Goal: Navigation & Orientation: Find specific page/section

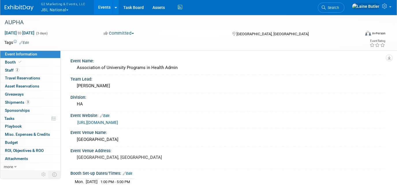
click at [59, 10] on button "G2 Marketing & Events, LLC JBL National" at bounding box center [66, 7] width 52 height 15
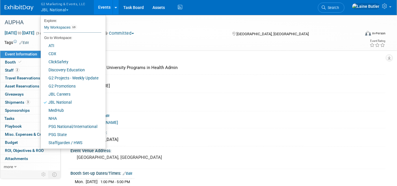
click at [7, 7] on img at bounding box center [19, 8] width 29 height 6
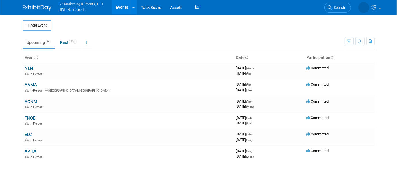
click at [34, 81] on td "AAMA In-Person [GEOGRAPHIC_DATA], [GEOGRAPHIC_DATA]" at bounding box center [129, 87] width 212 height 16
click at [34, 84] on link "AAMA" at bounding box center [31, 84] width 12 height 5
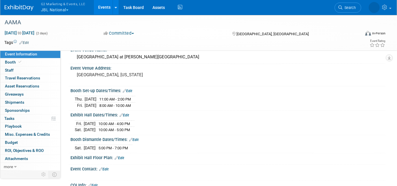
scroll to position [83, 0]
click at [16, 1] on div at bounding box center [23, 5] width 36 height 11
click at [21, 9] on img at bounding box center [19, 8] width 29 height 6
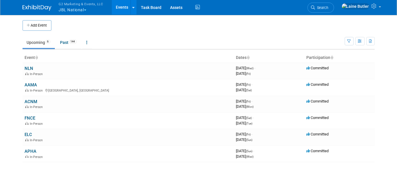
click at [33, 103] on link "ACNM" at bounding box center [31, 101] width 13 height 5
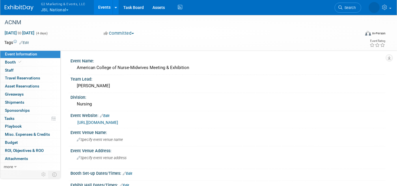
click at [11, 61] on span "Booth" at bounding box center [14, 62] width 18 height 5
